Goal: Feedback & Contribution: Leave review/rating

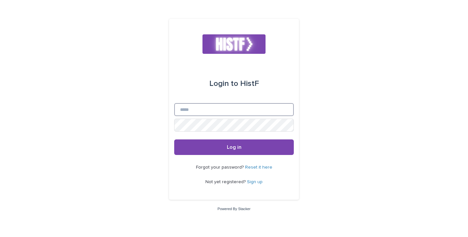
drag, startPoint x: 0, startPoint y: 0, endPoint x: 271, endPoint y: 107, distance: 291.3
click at [271, 107] on input "Email" at bounding box center [234, 109] width 120 height 13
click at [272, 91] on div "Login to HistF" at bounding box center [234, 83] width 120 height 39
click at [248, 182] on link "Sign up" at bounding box center [255, 182] width 16 height 5
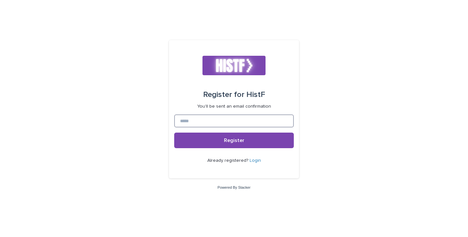
click at [223, 126] on input at bounding box center [234, 121] width 120 height 13
type input "*"
type input "**********"
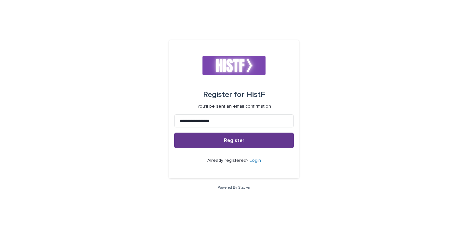
click at [246, 137] on button "Register" at bounding box center [234, 141] width 120 height 16
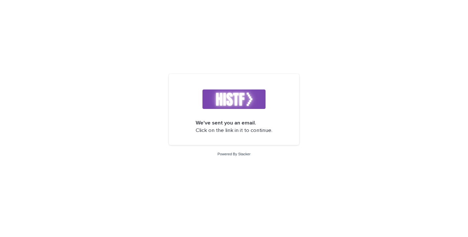
click at [242, 101] on img at bounding box center [233, 99] width 63 height 19
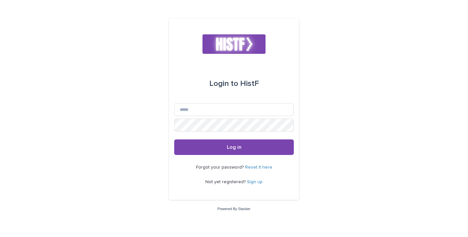
click at [258, 181] on link "Sign up" at bounding box center [255, 182] width 16 height 5
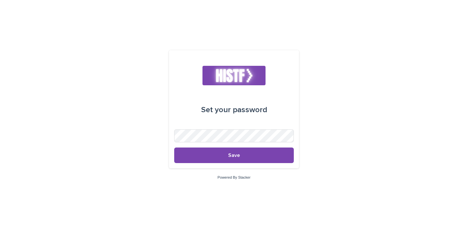
click at [258, 129] on form "Set your password Save" at bounding box center [234, 110] width 120 height 108
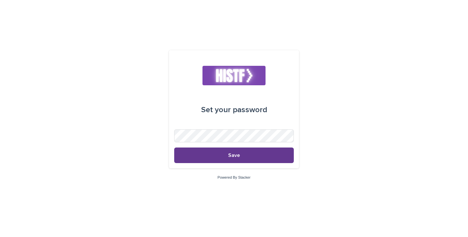
click at [245, 159] on button "Save" at bounding box center [234, 156] width 120 height 16
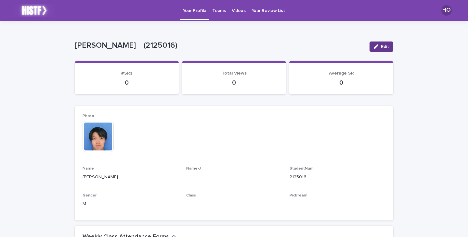
click at [373, 48] on icon "button" at bounding box center [375, 46] width 5 height 5
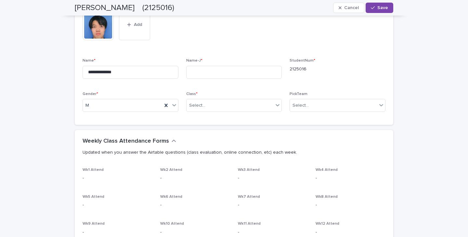
scroll to position [112, 0]
click at [374, 10] on button "Save" at bounding box center [379, 8] width 28 height 10
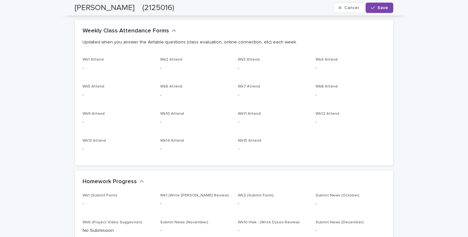
scroll to position [250, 0]
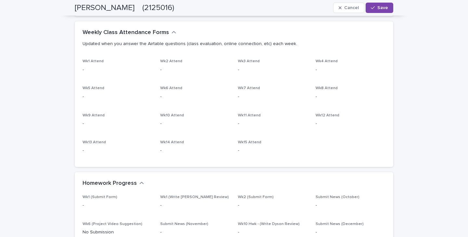
click at [171, 32] on icon "button" at bounding box center [173, 33] width 5 height 6
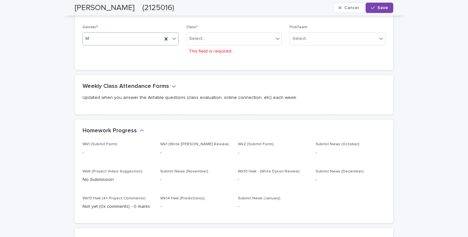
scroll to position [196, 0]
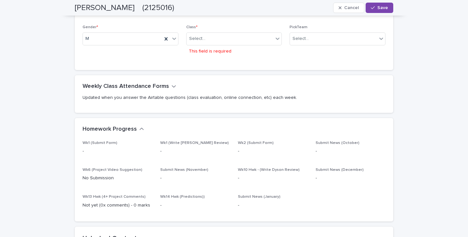
click at [171, 83] on icon "button" at bounding box center [173, 86] width 5 height 6
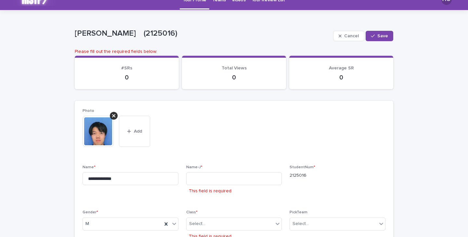
scroll to position [0, 0]
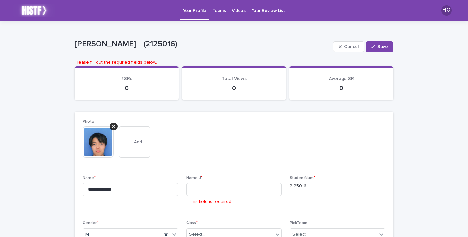
click at [234, 9] on p "Videos" at bounding box center [239, 7] width 14 height 14
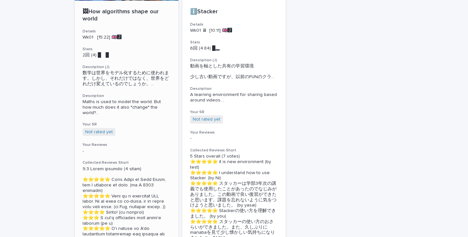
scroll to position [110, 0]
click at [152, 103] on span "Maths is used to model the world. But how much does it also *change* the world?…" at bounding box center [126, 107] width 88 height 16
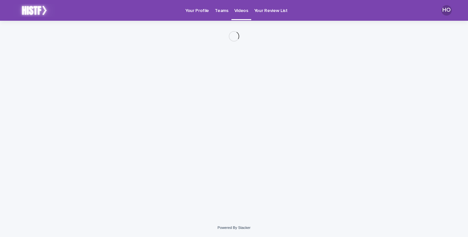
click at [152, 103] on div "Loading... Saving… Loading... Saving…" at bounding box center [233, 112] width 325 height 182
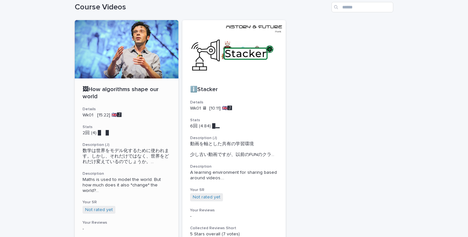
scroll to position [32, 0]
click at [104, 208] on link "Not rated yet" at bounding box center [99, 210] width 28 height 6
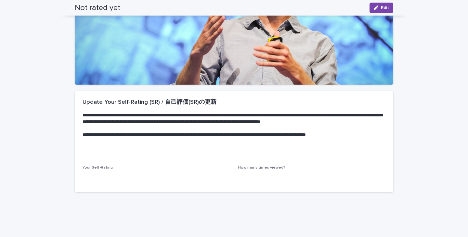
scroll to position [117, 0]
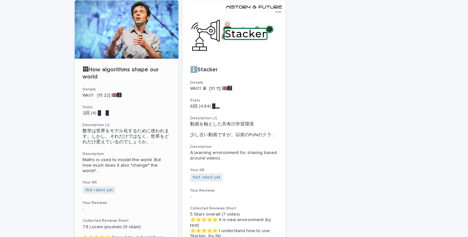
scroll to position [52, 0]
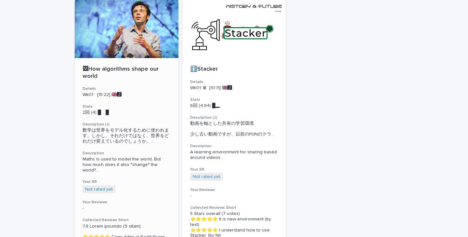
click at [122, 119] on div "🖼How algorithms shape our world Details Wk01 [15:22] 🇬🇧🅹️ Stats 2回 (4) █　█　　 …" at bounding box center [127, 215] width 104 height 315
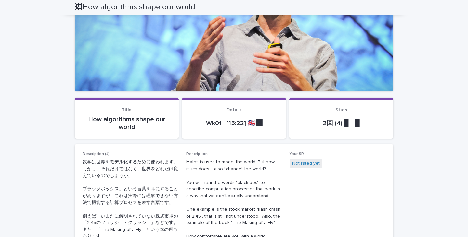
scroll to position [99, 0]
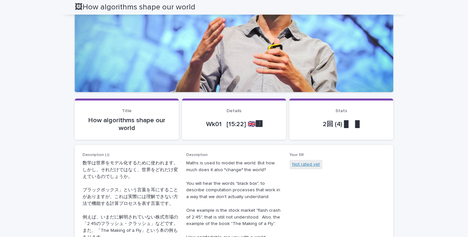
click at [296, 167] on link "Not rated yet" at bounding box center [306, 164] width 28 height 7
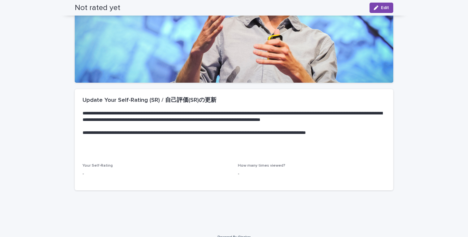
scroll to position [109, 0]
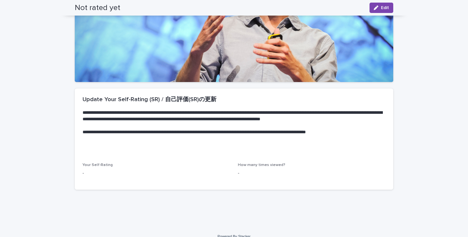
click at [175, 148] on p "**********" at bounding box center [232, 138] width 300 height 19
click at [255, 30] on div at bounding box center [234, 17] width 318 height 130
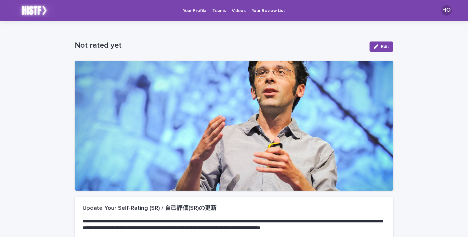
scroll to position [0, 0]
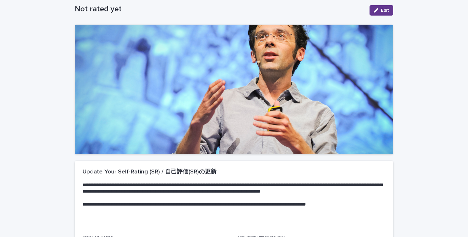
click at [381, 12] on span "Edit" at bounding box center [385, 10] width 8 height 5
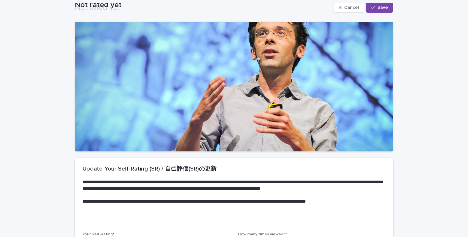
scroll to position [124, 0]
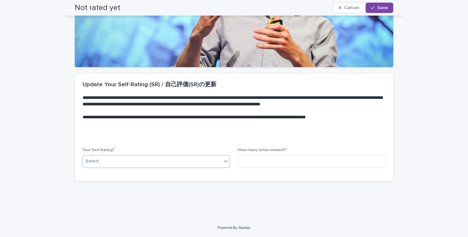
click at [167, 163] on div "Select..." at bounding box center [152, 161] width 139 height 11
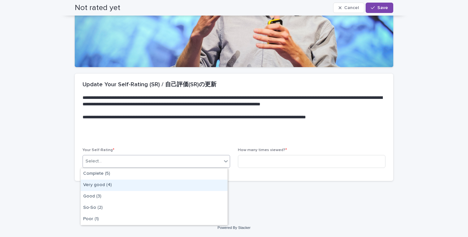
click at [148, 183] on div "Very good (4)" at bounding box center [154, 185] width 147 height 11
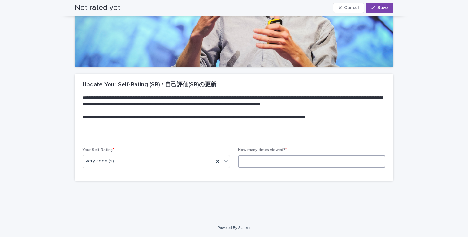
click at [249, 160] on input at bounding box center [311, 161] width 147 height 13
drag, startPoint x: 282, startPoint y: 149, endPoint x: 236, endPoint y: 150, distance: 45.5
click at [238, 150] on p "How many times viewed? *" at bounding box center [311, 150] width 147 height 5
copy span "How many times viewed? *"
click at [328, 163] on input at bounding box center [311, 161] width 147 height 13
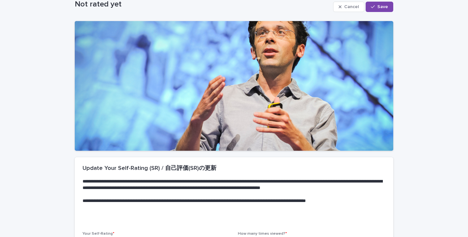
scroll to position [0, 0]
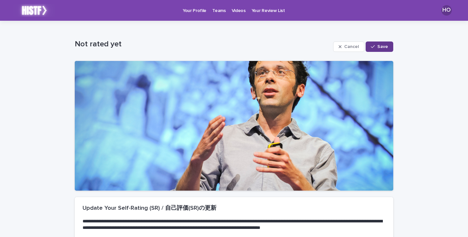
type input "*"
click at [373, 45] on icon "button" at bounding box center [373, 46] width 4 height 3
click at [197, 12] on p "Your Profile" at bounding box center [195, 7] width 24 height 14
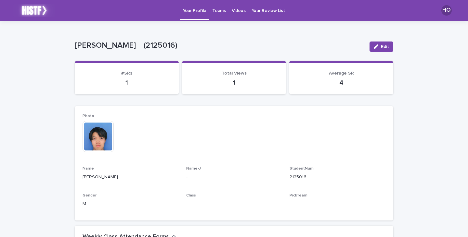
click at [242, 82] on p "1" at bounding box center [234, 83] width 88 height 8
click at [232, 8] on p "Videos" at bounding box center [239, 7] width 14 height 14
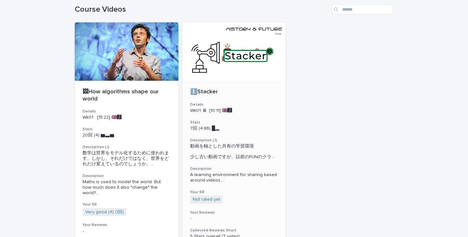
scroll to position [31, 0]
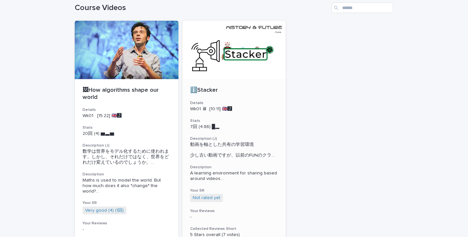
click at [242, 63] on div at bounding box center [234, 50] width 104 height 58
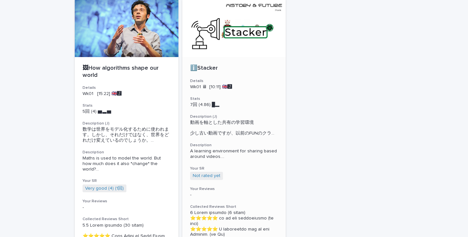
scroll to position [57, 0]
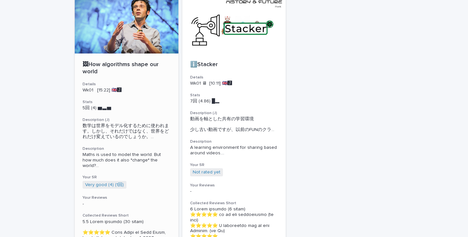
click at [164, 120] on h3 "Description (J)" at bounding box center [126, 120] width 88 height 5
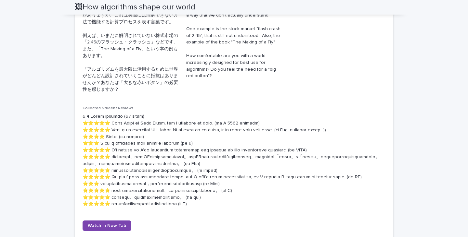
scroll to position [349, 0]
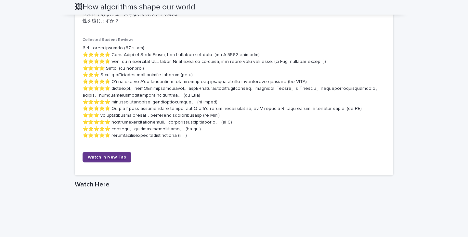
click at [109, 160] on span "Watch in New Tab" at bounding box center [107, 157] width 38 height 5
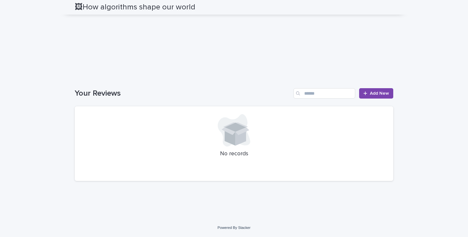
scroll to position [650, 0]
click at [365, 92] on div at bounding box center [366, 93] width 6 height 5
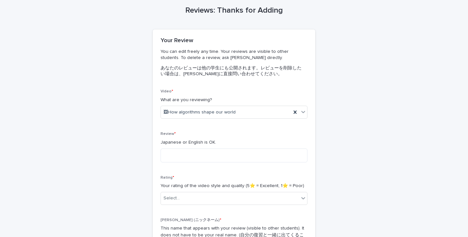
scroll to position [28, 0]
click at [261, 110] on div "🖼How algorithms shape our world" at bounding box center [226, 112] width 130 height 11
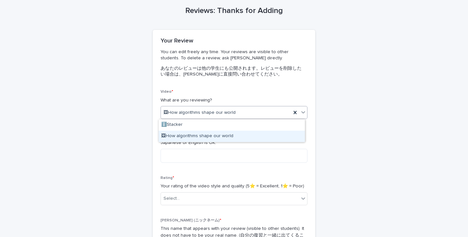
click at [238, 136] on div "🖼How algorithms shape our world" at bounding box center [231, 136] width 146 height 11
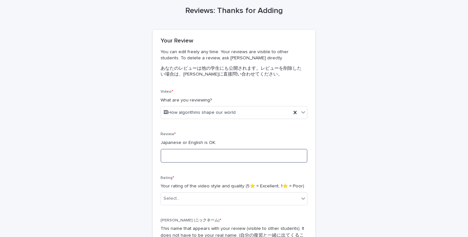
click at [227, 152] on textarea at bounding box center [233, 156] width 147 height 14
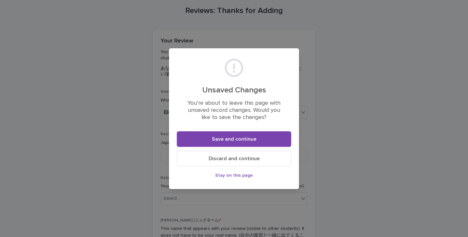
click at [109, 99] on div "Unsaved Changes You’re about to leave this page with unsaved record changes. Wo…" at bounding box center [234, 118] width 468 height 237
click at [296, 74] on section "Unsaved Changes You’re about to leave this page with unsaved record changes. Wo…" at bounding box center [234, 118] width 130 height 141
click at [241, 176] on span "Stay on this page" at bounding box center [234, 175] width 38 height 5
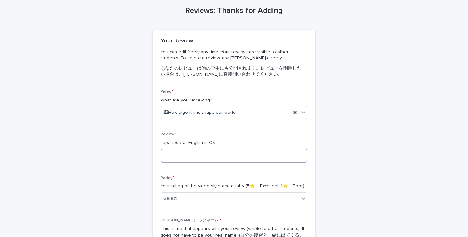
click at [230, 161] on textarea at bounding box center [233, 156] width 147 height 14
type textarea "*"
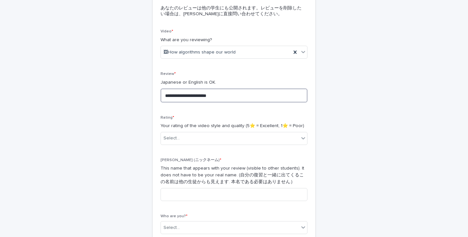
scroll to position [88, 0]
type textarea "**********"
click at [201, 136] on div "Select..." at bounding box center [230, 138] width 138 height 11
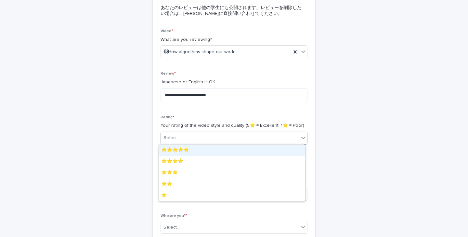
click at [192, 147] on div "⭐️⭐️⭐️⭐️⭐️" at bounding box center [231, 150] width 146 height 11
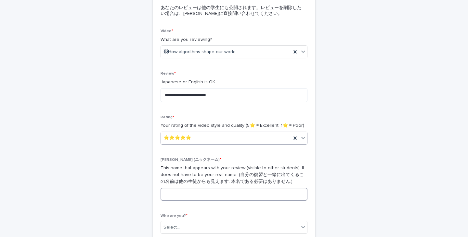
click at [184, 194] on input at bounding box center [233, 194] width 147 height 13
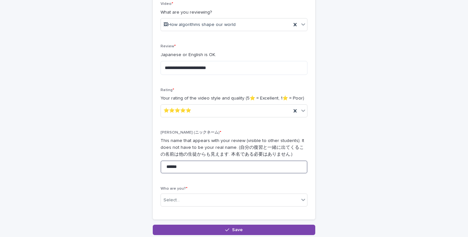
scroll to position [116, 0]
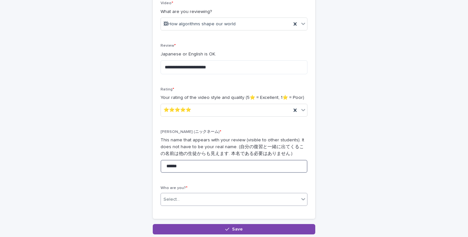
type input "******"
click at [183, 199] on div "Select..." at bounding box center [230, 200] width 138 height 11
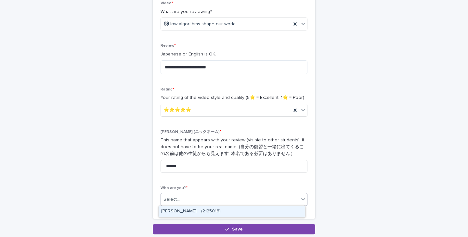
click at [186, 211] on div "[PERSON_NAME]　(2125016)" at bounding box center [231, 211] width 146 height 11
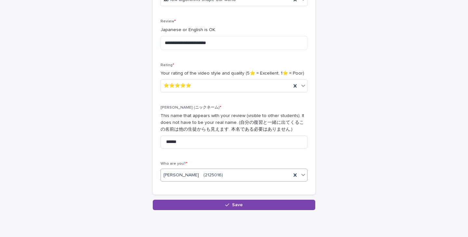
scroll to position [141, 0]
click at [214, 204] on button "Save" at bounding box center [234, 205] width 162 height 10
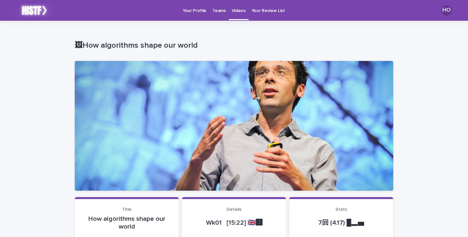
click at [215, 12] on p "Teams" at bounding box center [218, 7] width 13 height 14
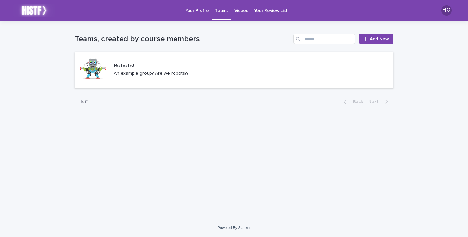
click at [241, 10] on p "Videos" at bounding box center [241, 7] width 14 height 14
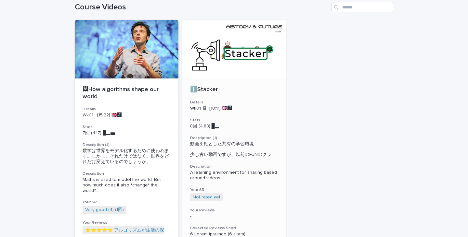
scroll to position [31, 0]
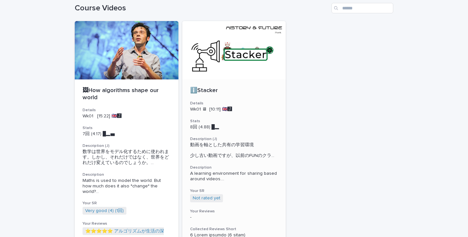
click at [227, 66] on div at bounding box center [234, 50] width 104 height 58
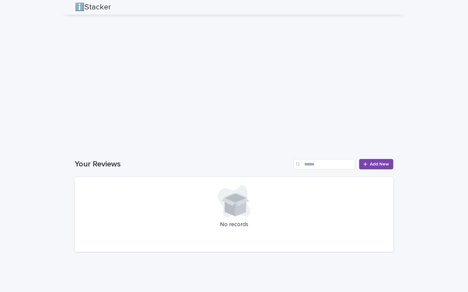
scroll to position [409, 0]
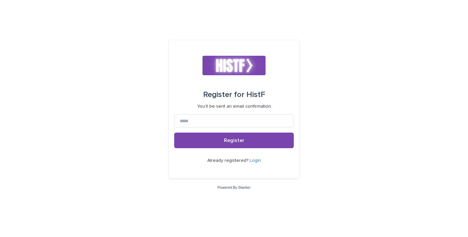
click at [250, 162] on link "Login" at bounding box center [254, 160] width 11 height 5
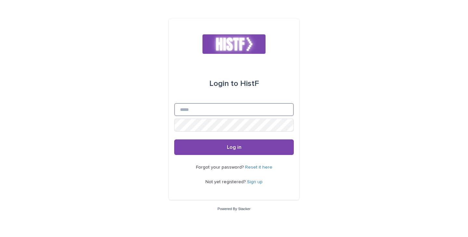
click at [231, 113] on input "Email" at bounding box center [234, 109] width 120 height 13
click at [223, 110] on input "Email" at bounding box center [234, 109] width 120 height 13
type input "**********"
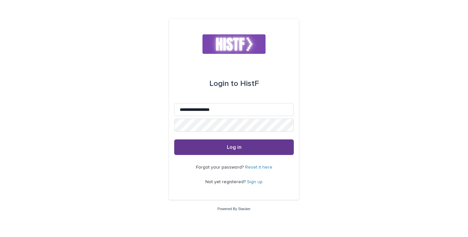
click at [229, 141] on button "Log in" at bounding box center [234, 148] width 120 height 16
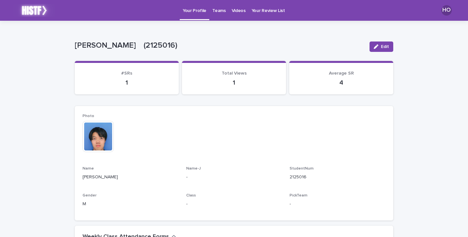
click at [240, 12] on p "Videos" at bounding box center [239, 7] width 14 height 14
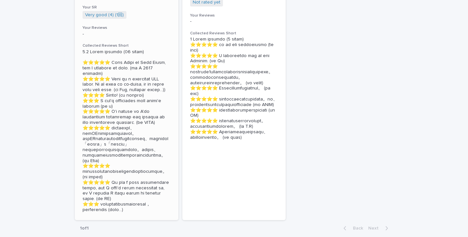
scroll to position [227, 0]
